Goal: Information Seeking & Learning: Learn about a topic

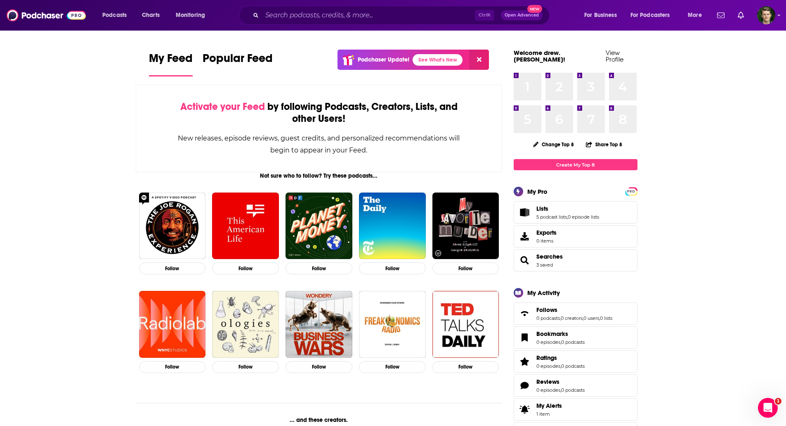
click at [295, 5] on div "Podcasts Charts Monitoring Ctrl K Open Advanced New For Business For Podcasters…" at bounding box center [393, 15] width 786 height 31
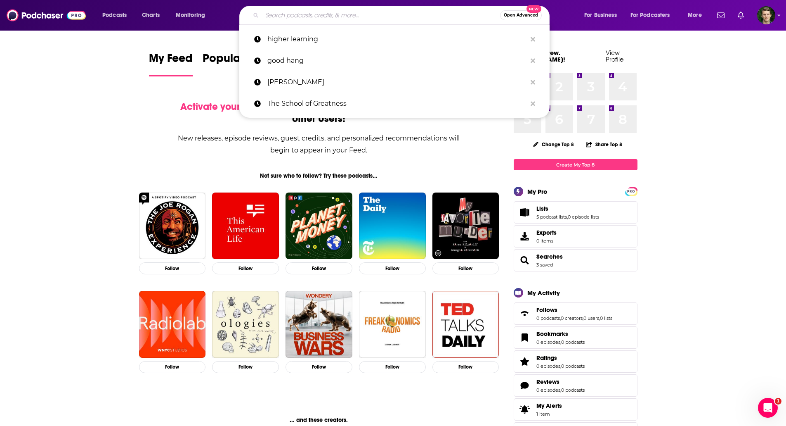
click at [298, 15] on input "Search podcasts, credits, & more..." at bounding box center [381, 15] width 238 height 13
paste input "(Sub)text"
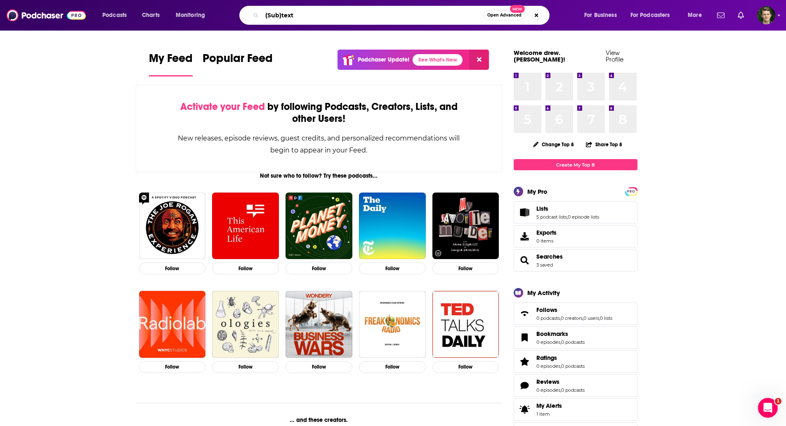
type input "(Sub)text"
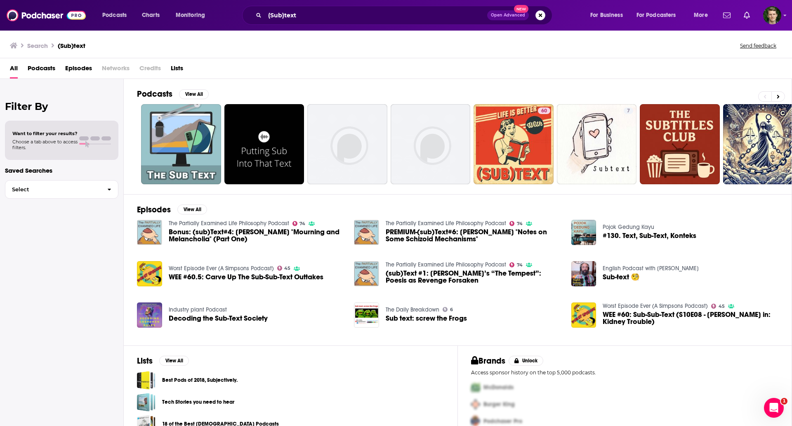
click at [40, 70] on span "Podcasts" at bounding box center [42, 69] width 28 height 17
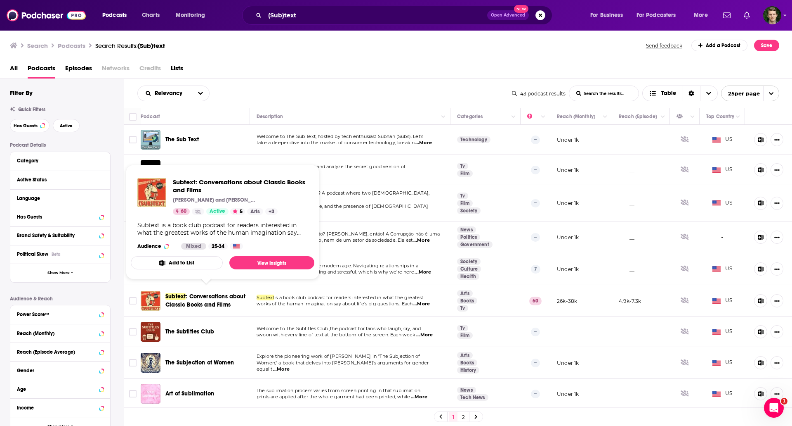
click at [208, 293] on span ": Conversations about Classic Books and Films" at bounding box center [206, 300] width 80 height 15
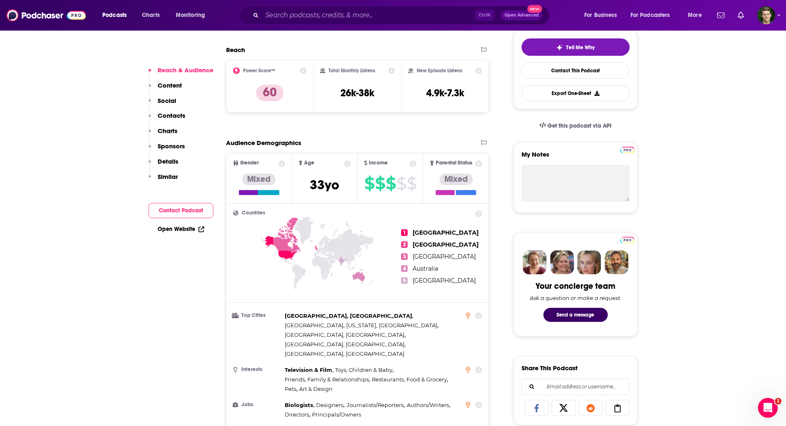
scroll to position [206, 0]
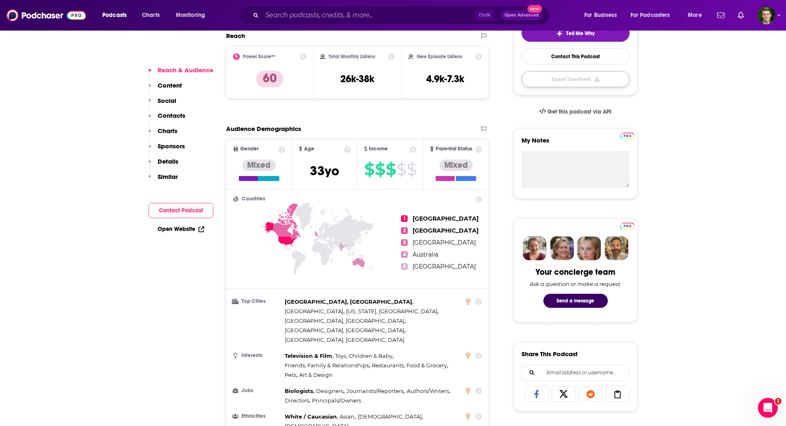
click at [580, 77] on button "Export One-Sheet" at bounding box center [576, 79] width 108 height 16
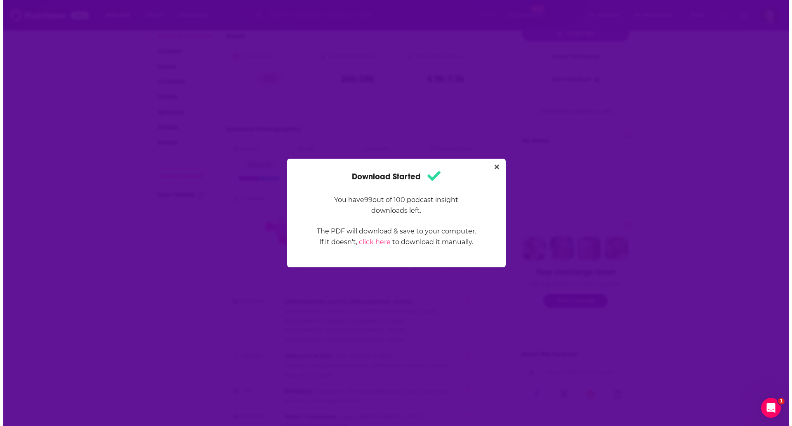
scroll to position [0, 0]
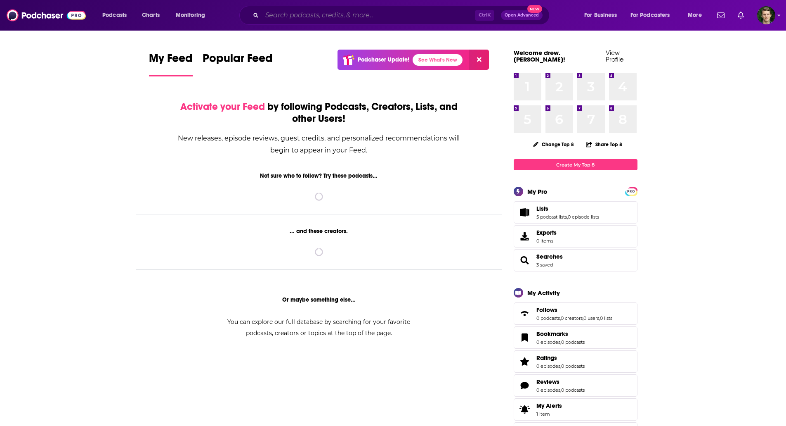
click at [319, 14] on input "Search podcasts, credits, & more..." at bounding box center [368, 15] width 213 height 13
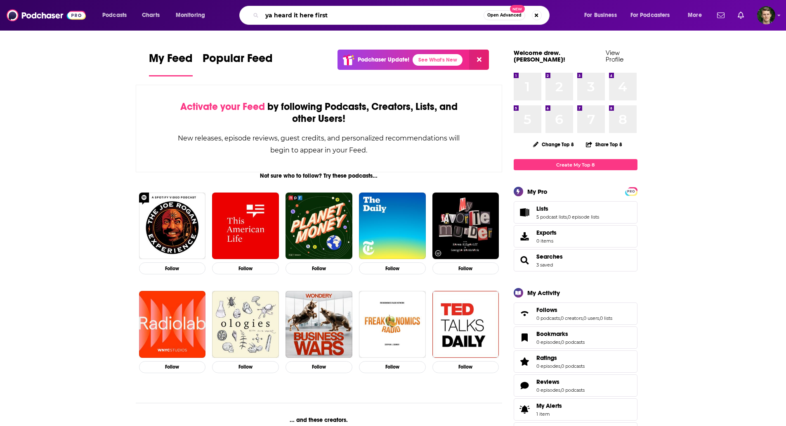
type input "ya heard it here first"
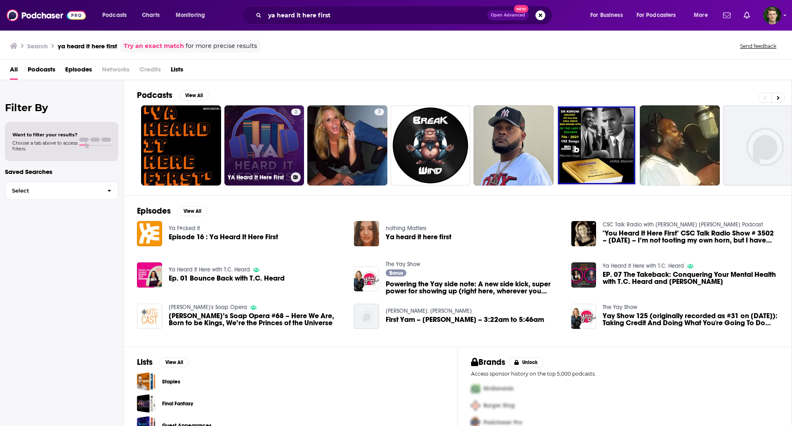
click at [269, 132] on link "2 YA Heard It Here First" at bounding box center [265, 145] width 80 height 80
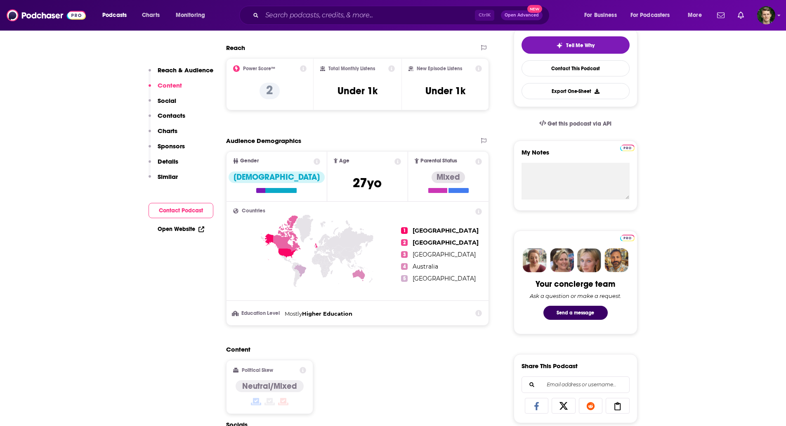
scroll to position [165, 0]
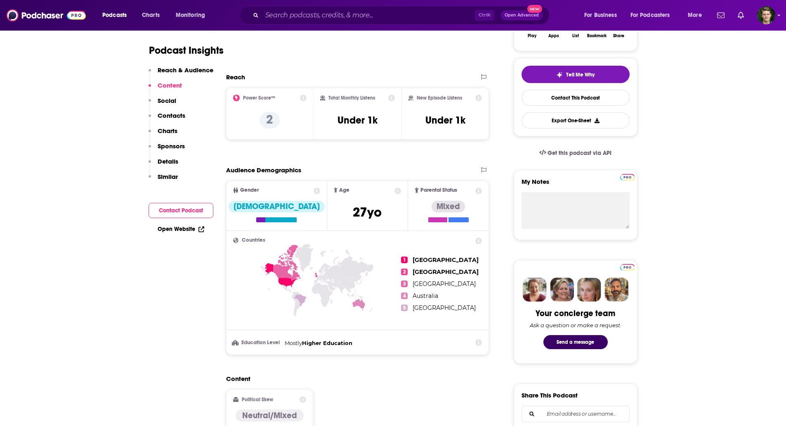
click at [391, 97] on icon at bounding box center [391, 98] width 7 height 7
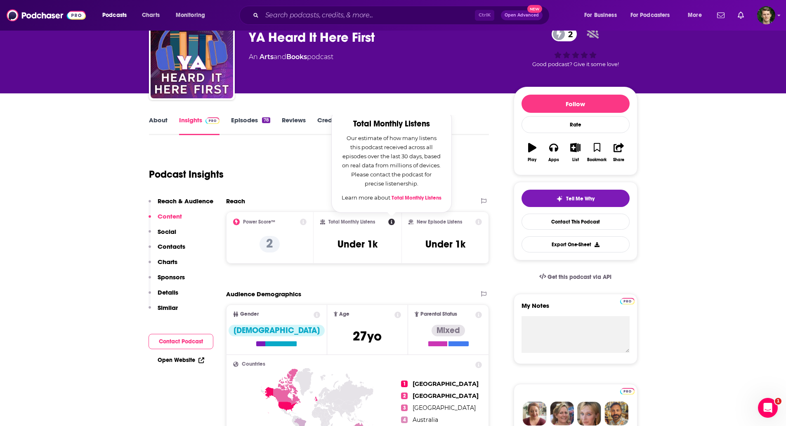
scroll to position [0, 0]
click at [294, 17] on input "Search podcasts, credits, & more..." at bounding box center [368, 15] width 213 height 13
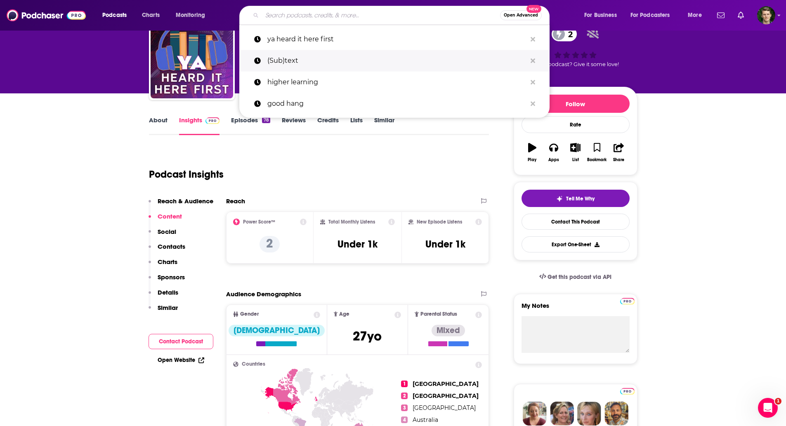
click at [303, 59] on p "(Sub)text" at bounding box center [396, 60] width 259 height 21
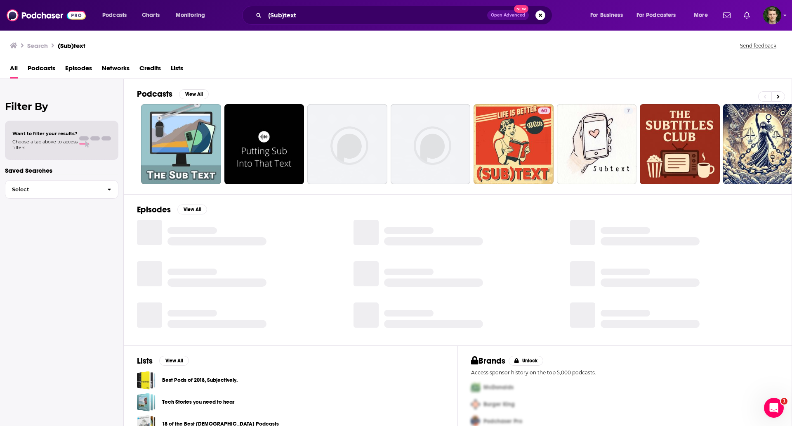
click at [80, 68] on span "Episodes" at bounding box center [78, 69] width 27 height 17
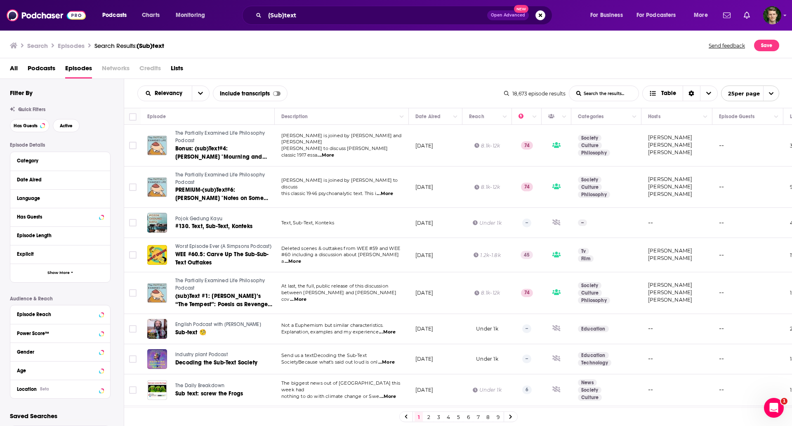
click at [46, 65] on span "Podcasts" at bounding box center [42, 69] width 28 height 17
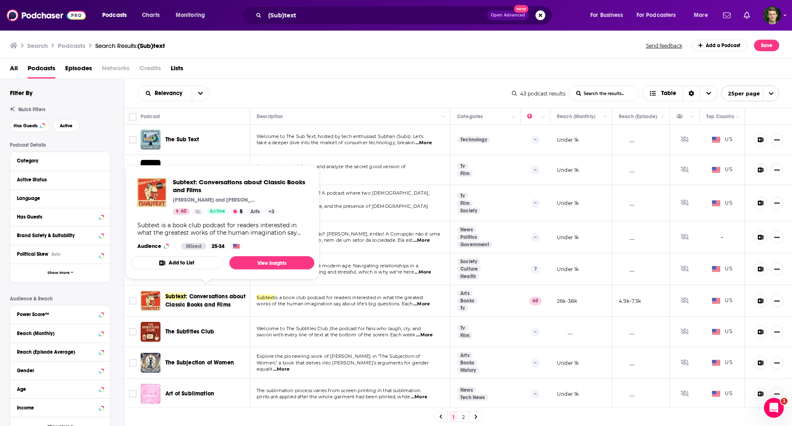
click at [196, 293] on span ": Conversations about Classic Books and Films" at bounding box center [206, 300] width 80 height 15
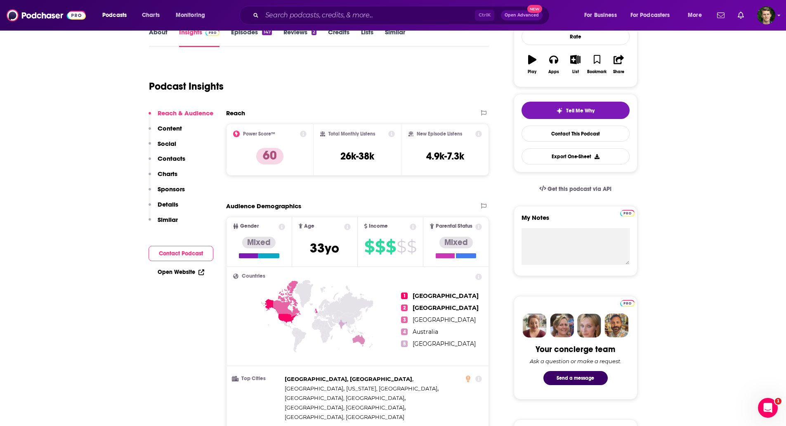
scroll to position [124, 0]
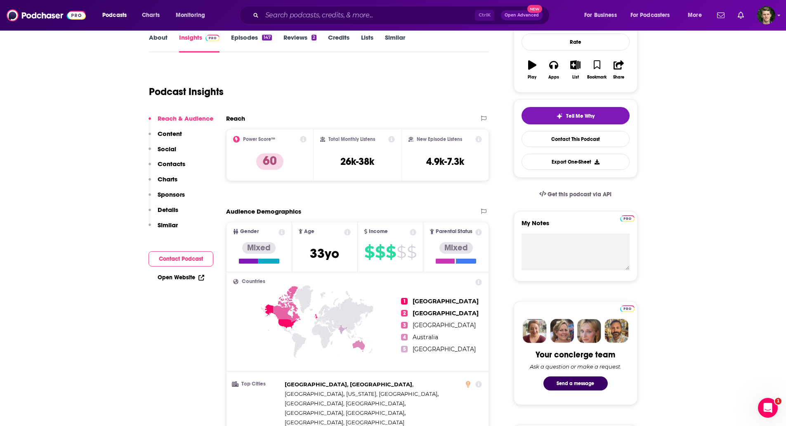
click at [482, 138] on icon at bounding box center [478, 139] width 7 height 7
